Goal: Task Accomplishment & Management: Use online tool/utility

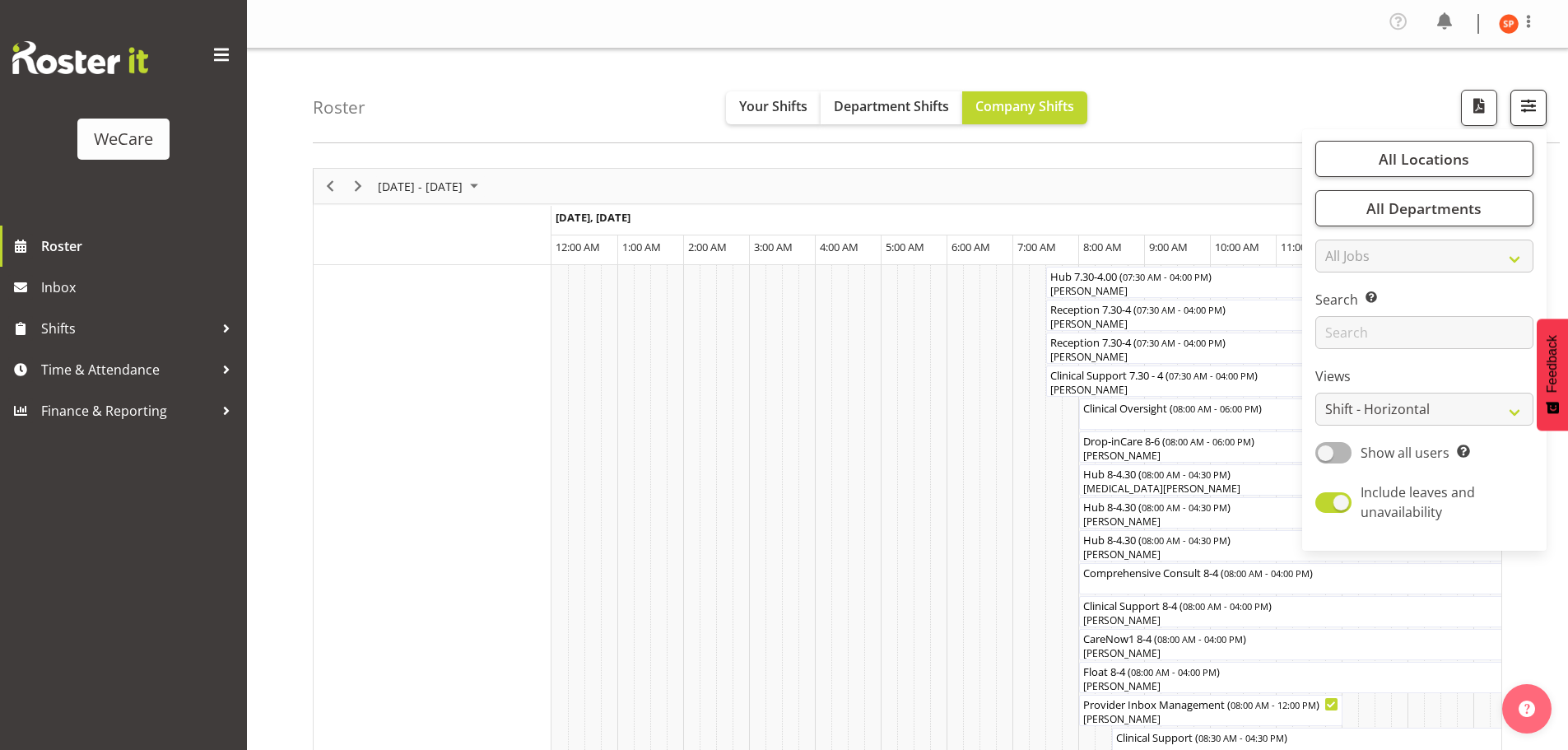
scroll to position [0, 3160]
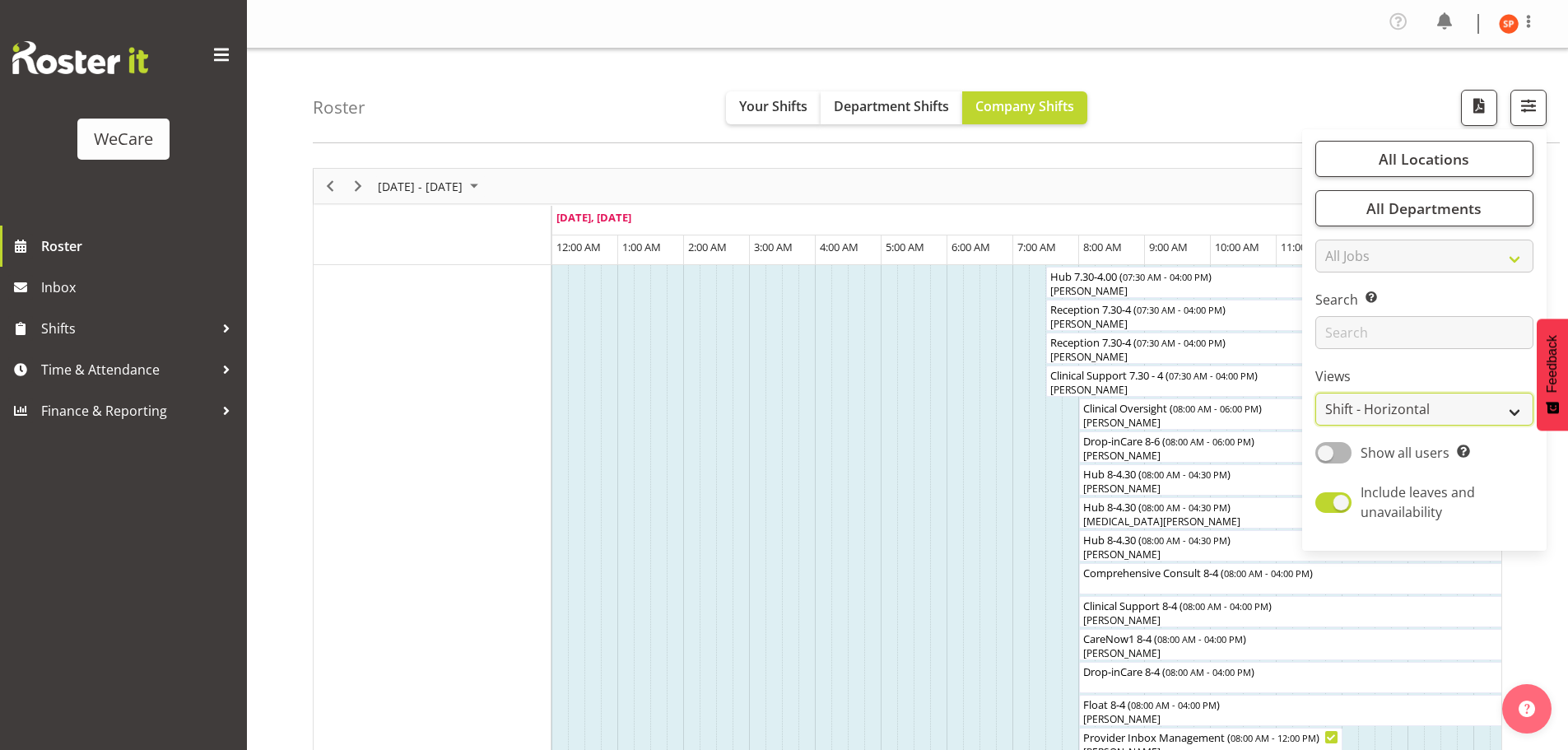
click at [1424, 414] on select "Staff Role Shift - Horizontal Shift - Vertical Staff - Location" at bounding box center [1425, 408] width 218 height 33
select select "location"
click at [1316, 392] on select "Staff Role Shift - Horizontal Shift - Vertical Staff - Location" at bounding box center [1425, 408] width 218 height 33
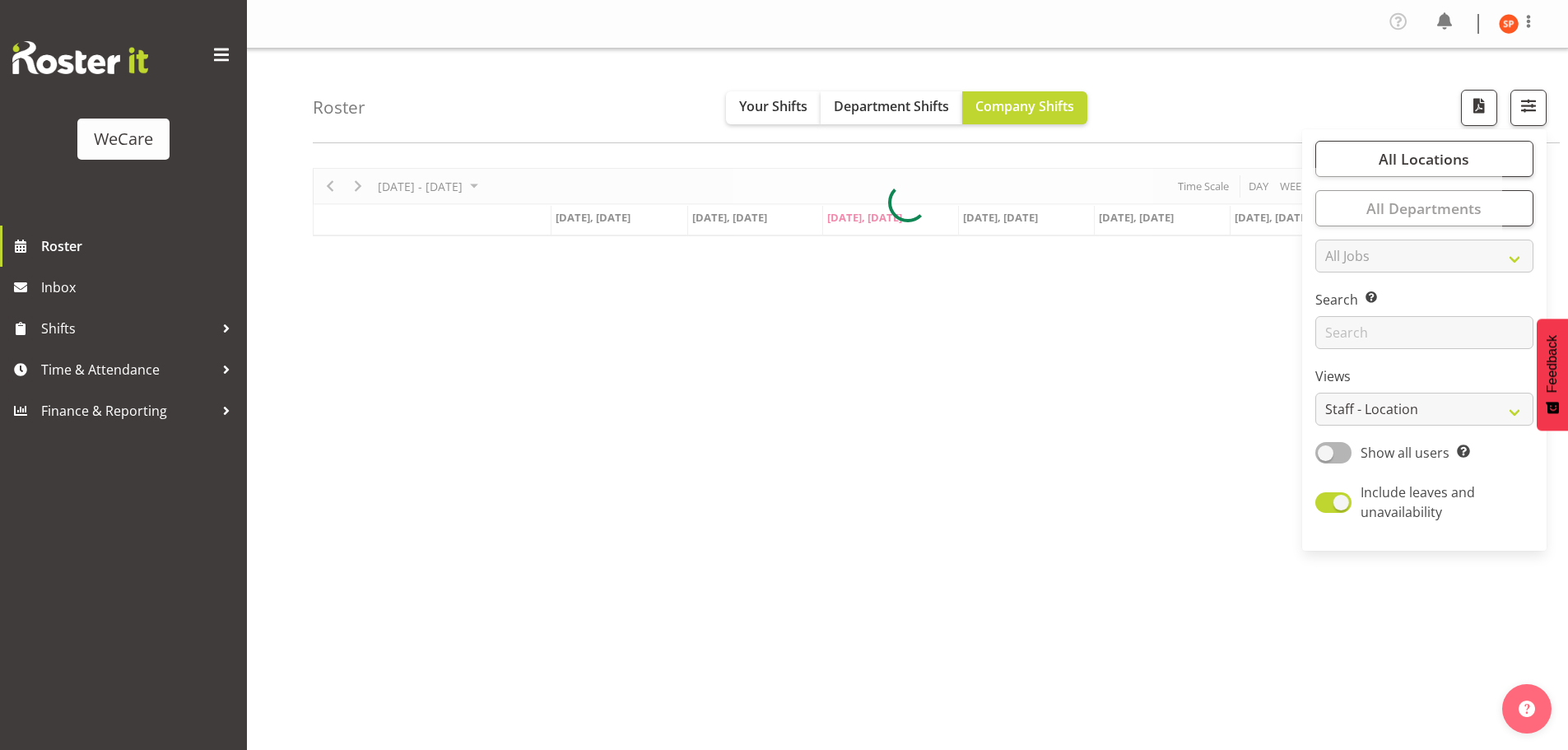
drag, startPoint x: 1156, startPoint y: 112, endPoint x: 1169, endPoint y: 117, distance: 13.9
click at [1157, 112] on div "Roster Your Shifts Department Shifts Company Shifts All Locations Clear Busines…" at bounding box center [936, 96] width 1247 height 95
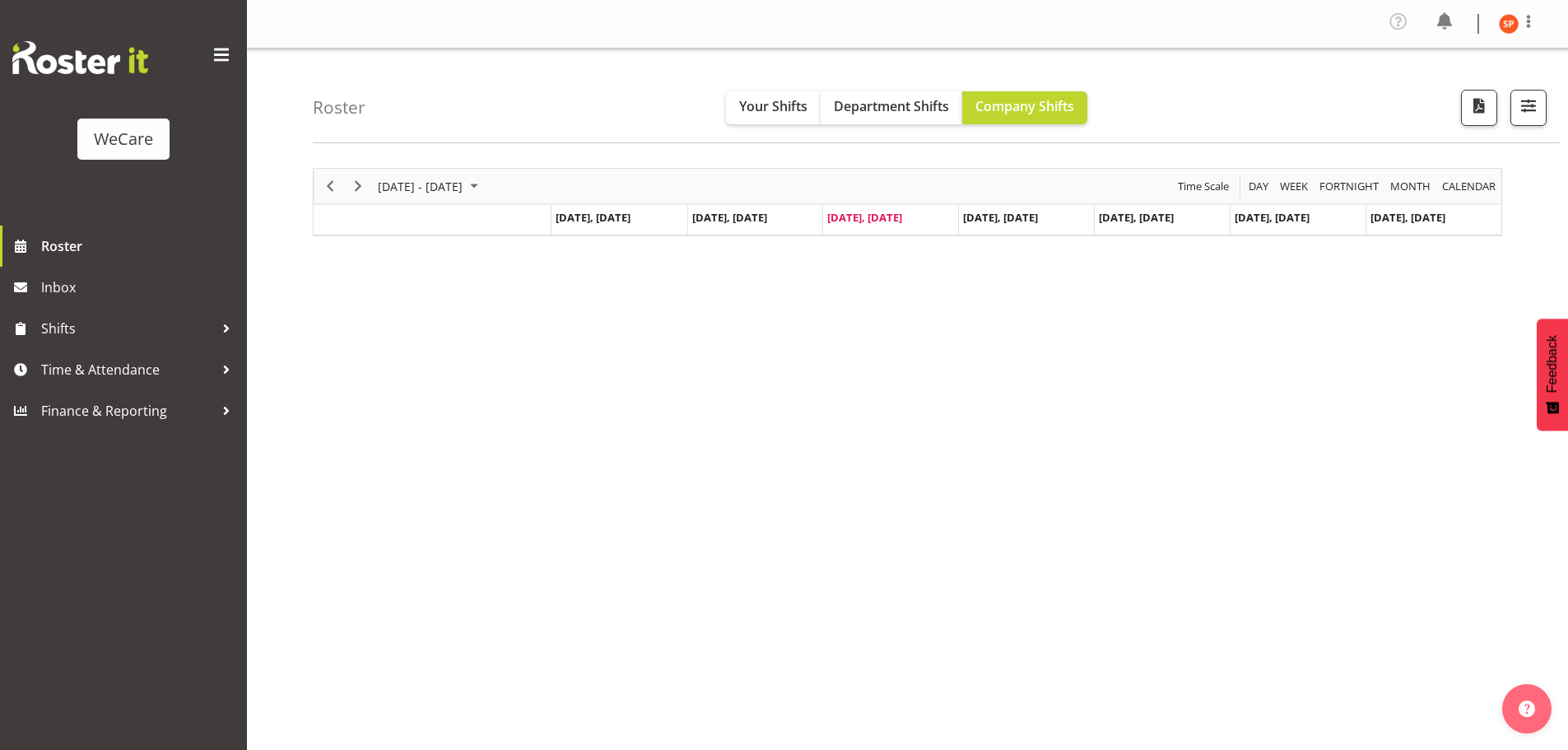
click at [394, 197] on div "[DATE] - [DATE]" at bounding box center [430, 186] width 116 height 34
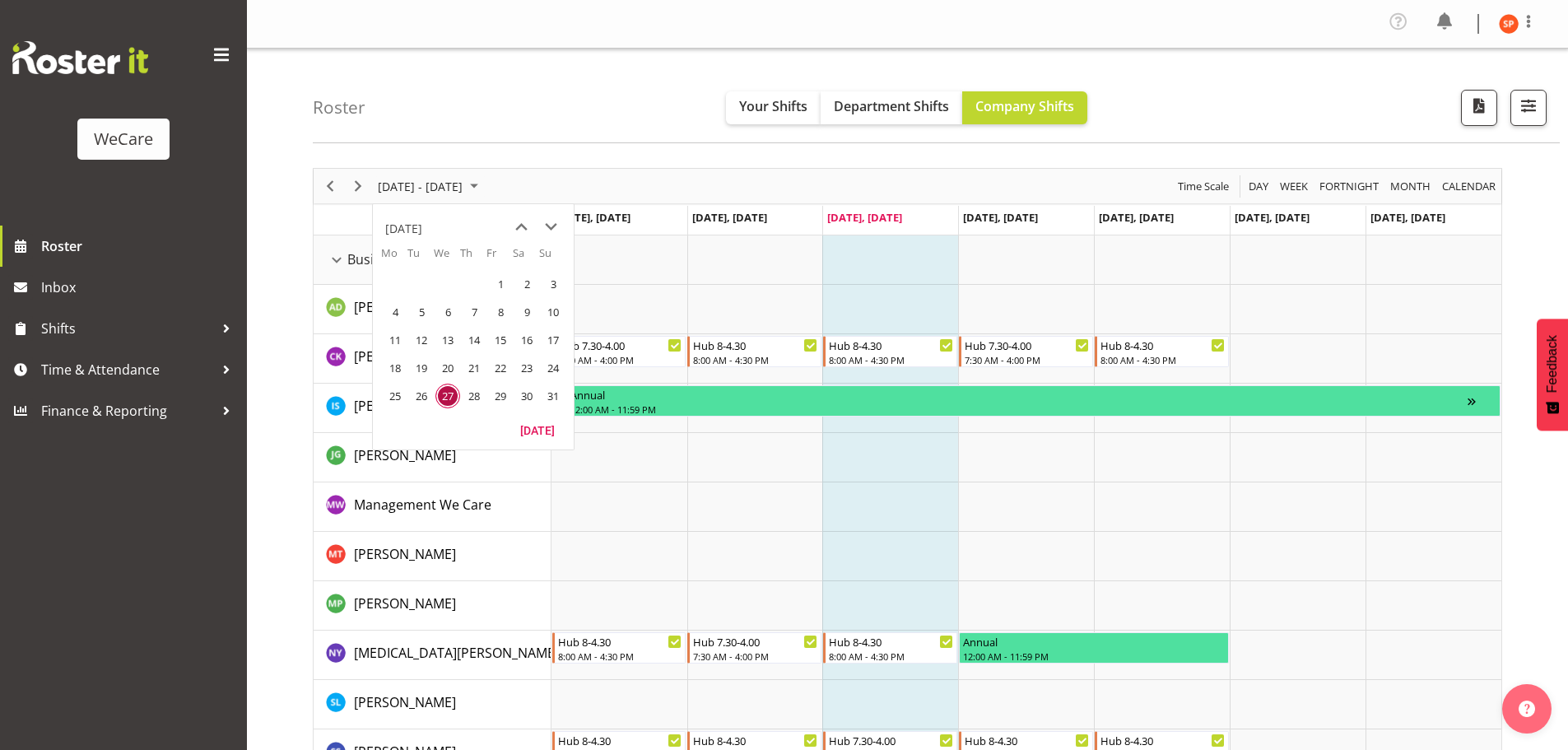
click at [449, 398] on span "27" at bounding box center [447, 395] width 24 height 24
click at [335, 264] on div "Business Support Office resource" at bounding box center [336, 261] width 22 height 22
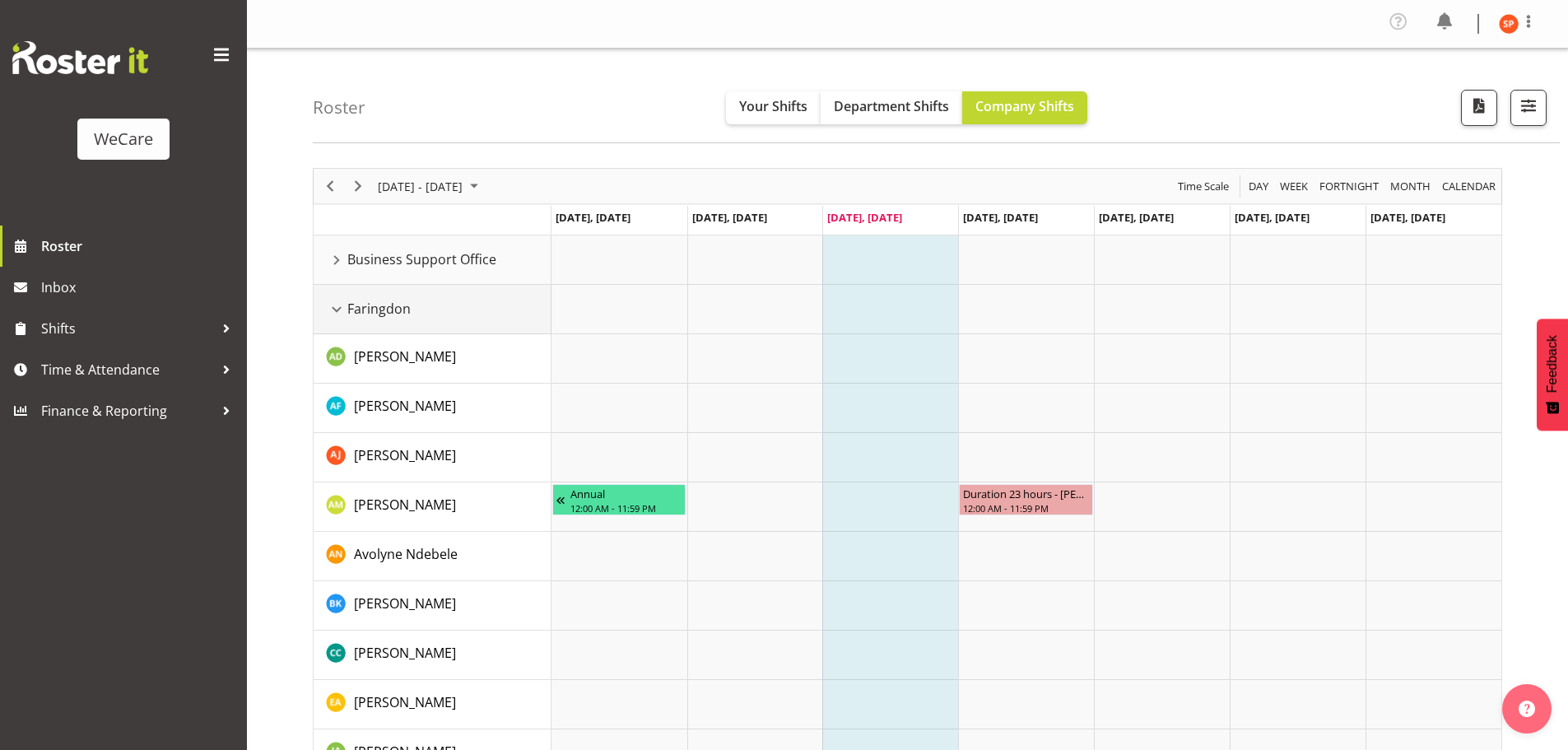
click at [337, 309] on div "Faringdon resource" at bounding box center [336, 309] width 22 height 22
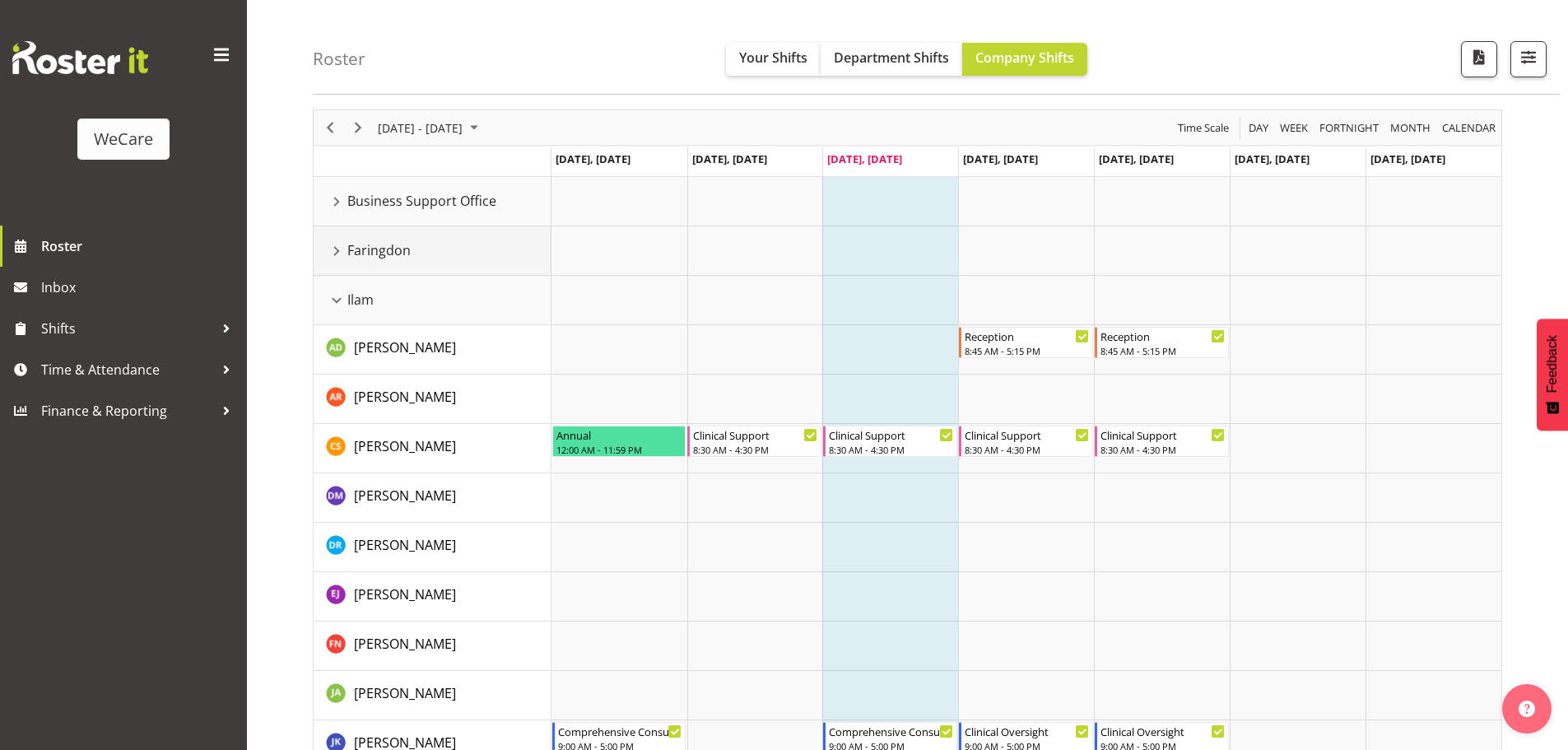
scroll to position [82, 0]
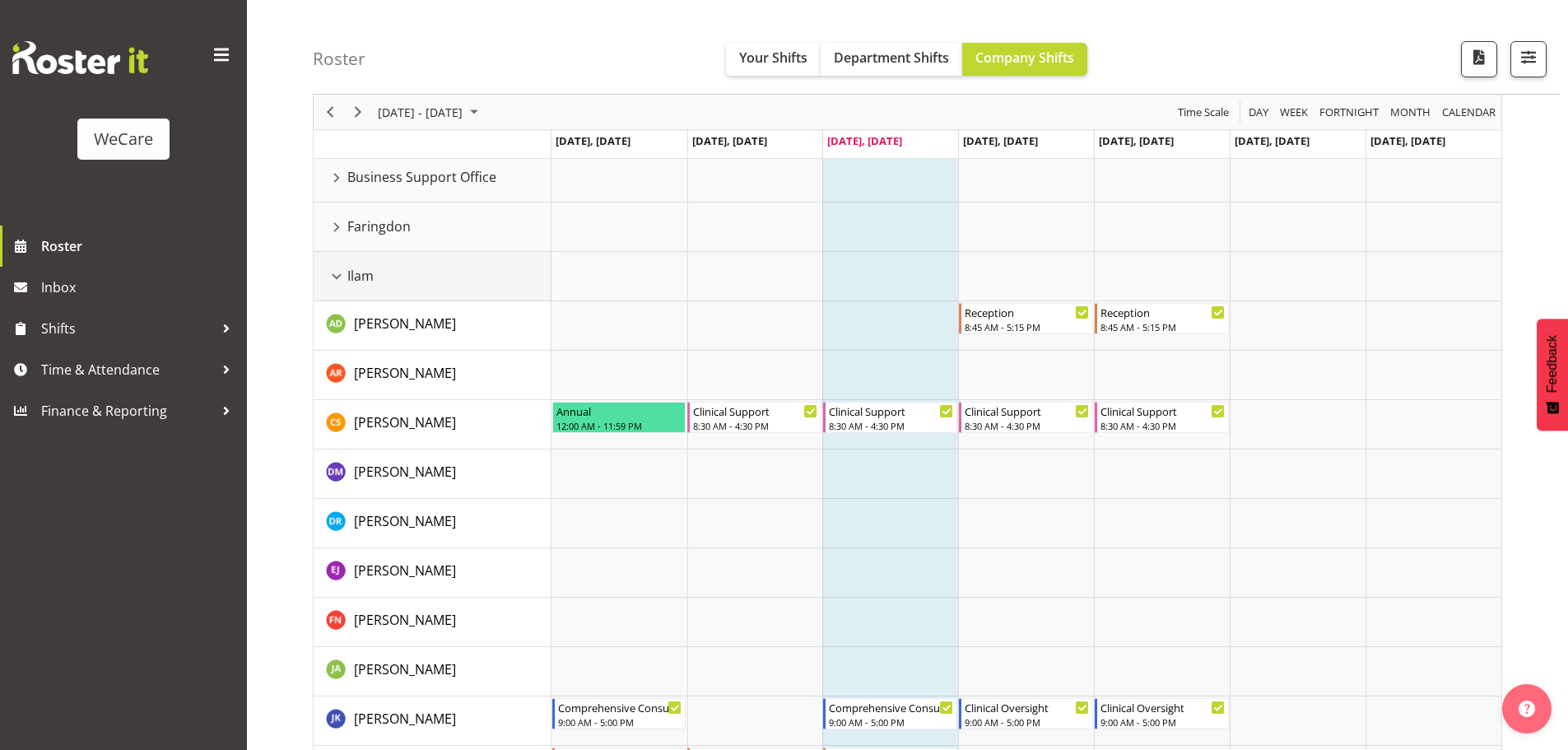
click at [337, 279] on div "Ilam resource" at bounding box center [336, 277] width 22 height 22
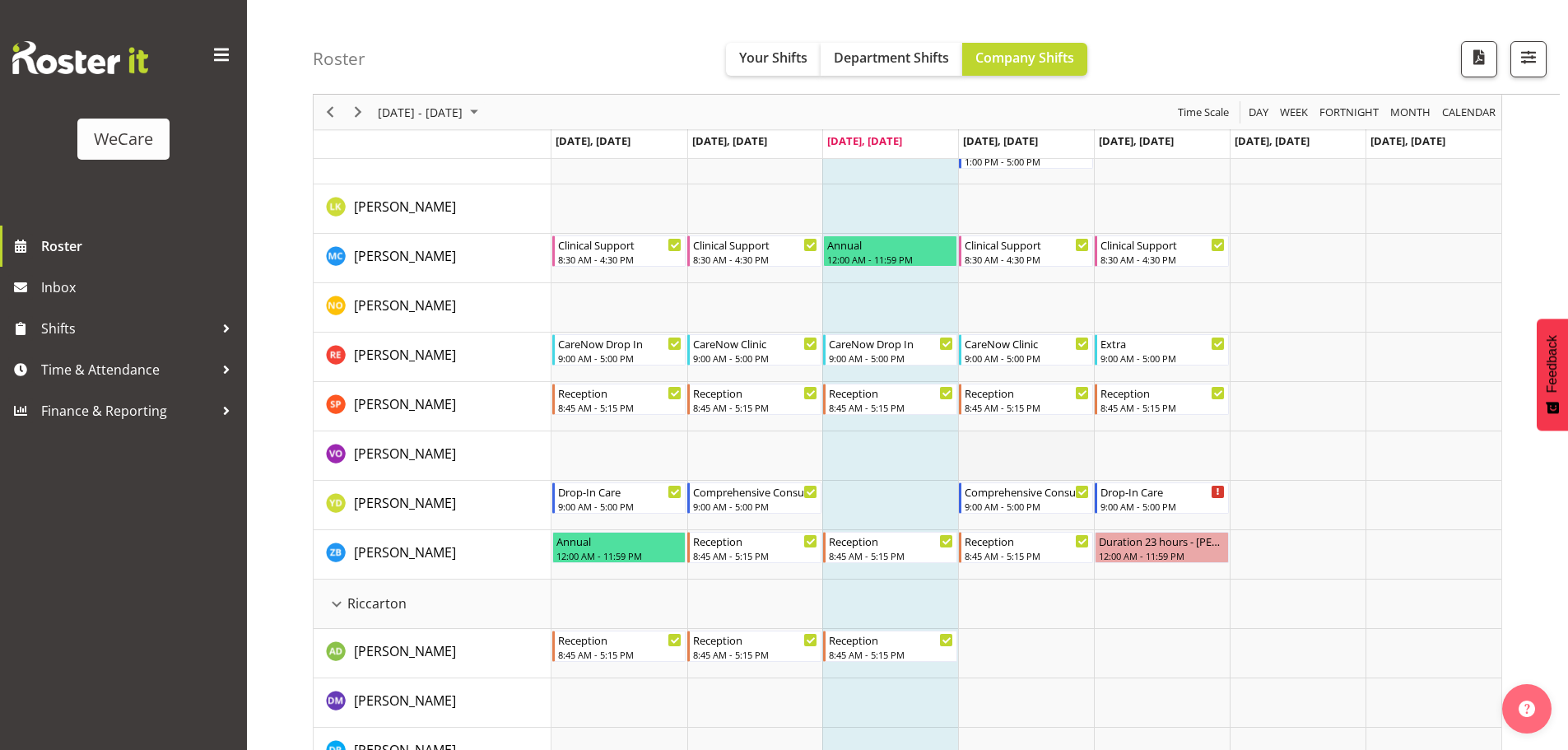
scroll to position [576, 0]
